Goal: Complete application form: Complete application form

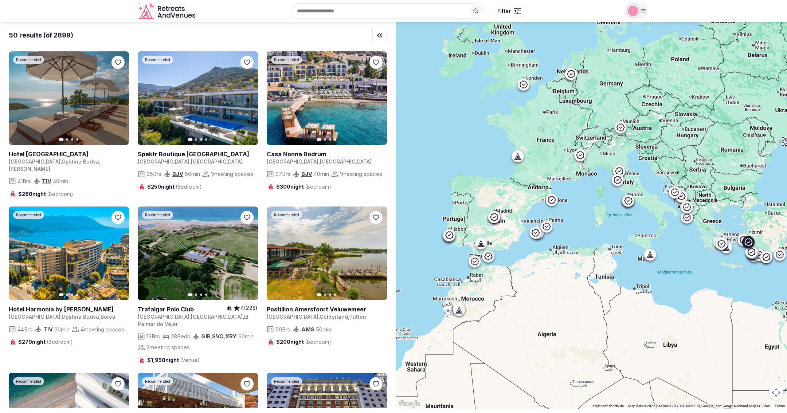
click at [219, 101] on link at bounding box center [198, 98] width 120 height 94
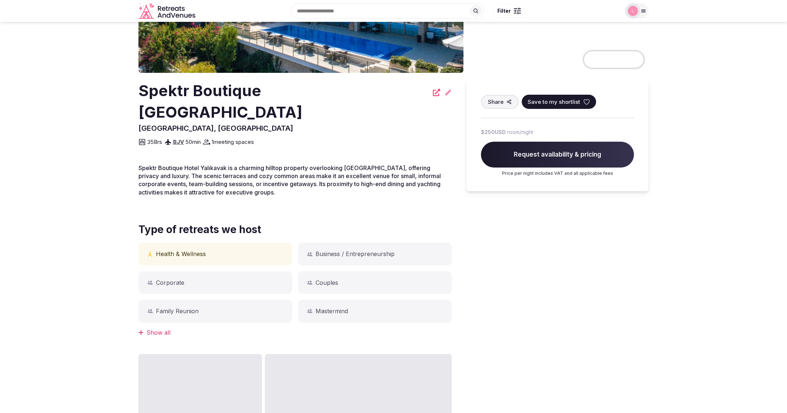
scroll to position [140, 0]
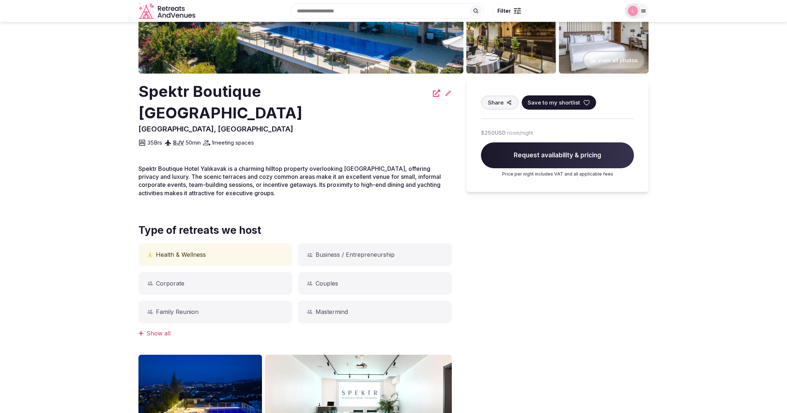
click at [551, 99] on span "Save to my shortlist" at bounding box center [554, 103] width 52 height 8
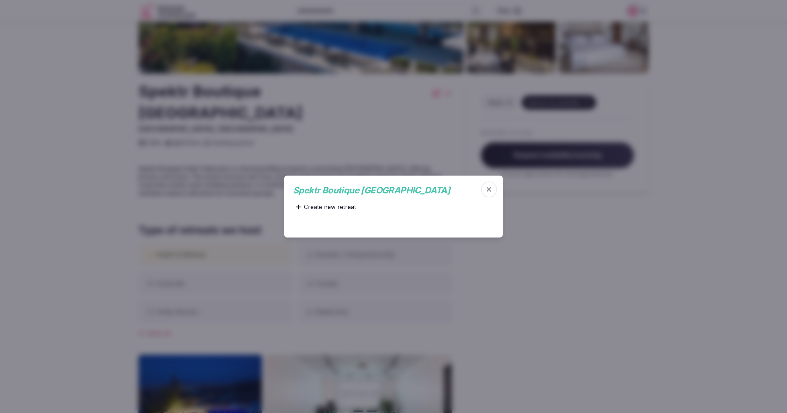
click at [336, 207] on div "Create new retreat" at bounding box center [326, 207] width 66 height 15
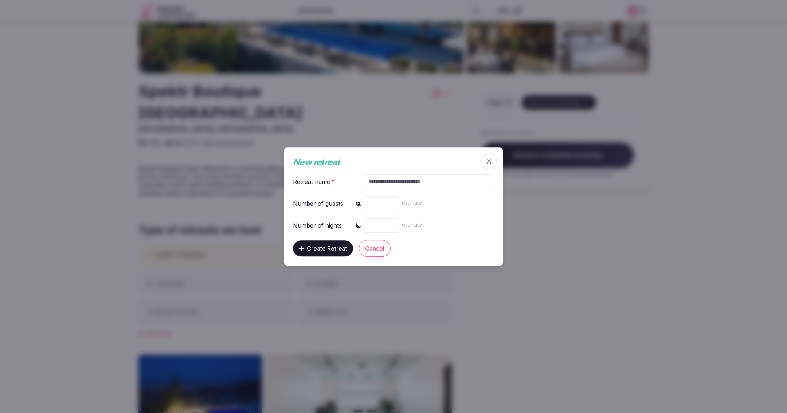
click at [484, 163] on span "button" at bounding box center [489, 161] width 16 height 16
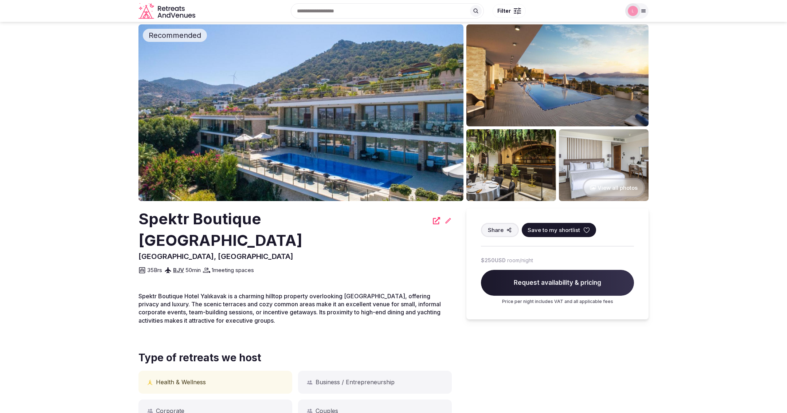
scroll to position [0, 0]
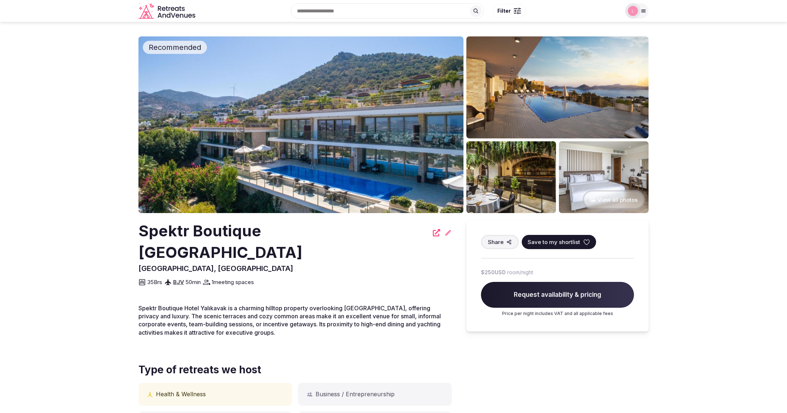
click at [517, 10] on div at bounding box center [517, 11] width 7 height 2
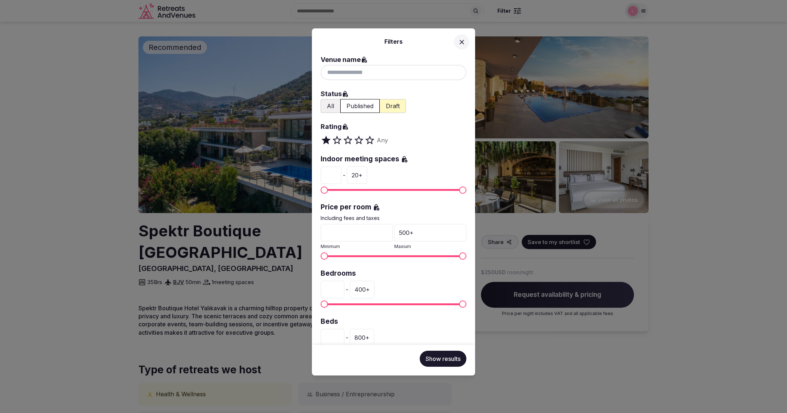
click at [462, 40] on icon at bounding box center [462, 42] width 8 height 8
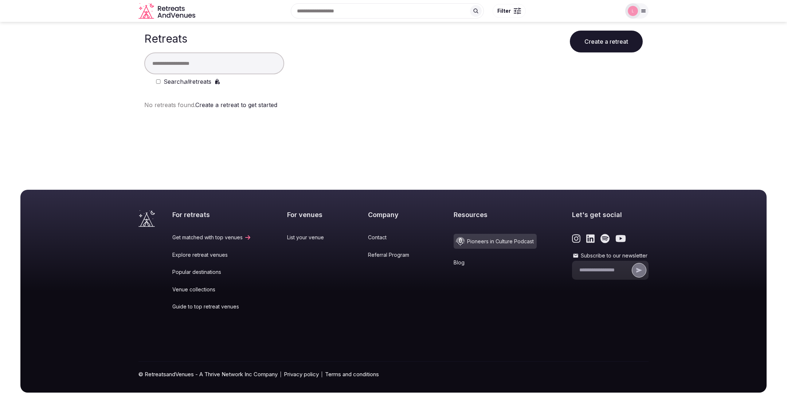
click at [645, 8] on icon at bounding box center [644, 11] width 6 height 6
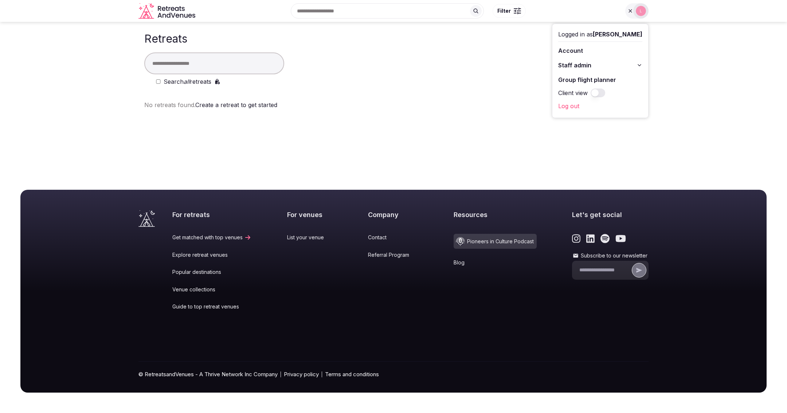
click at [641, 62] on icon at bounding box center [640, 65] width 6 height 6
click at [592, 127] on link "Quizzes" at bounding box center [600, 131] width 84 height 12
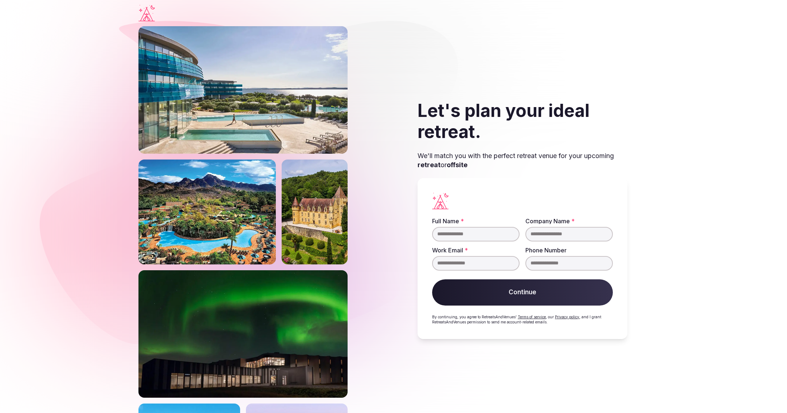
click at [456, 236] on input "Full Name *" at bounding box center [475, 234] width 87 height 15
type input "****"
click at [545, 234] on input "Company Name *" at bounding box center [569, 234] width 87 height 15
type input "****"
click at [438, 268] on input "Work Email *" at bounding box center [475, 263] width 87 height 15
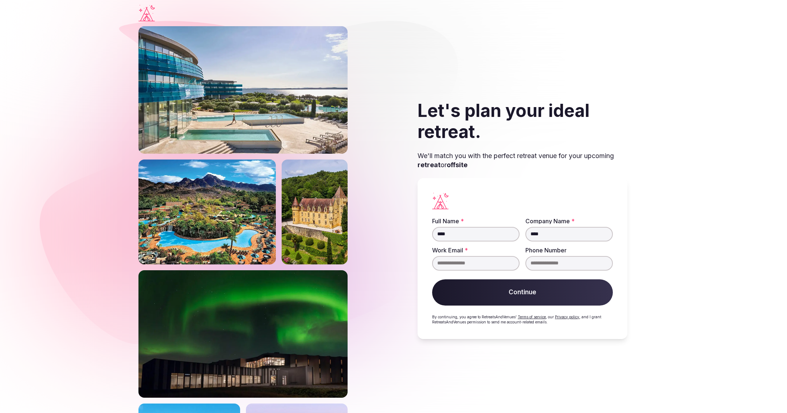
type input "**********"
click at [485, 299] on button "Continue" at bounding box center [522, 293] width 181 height 26
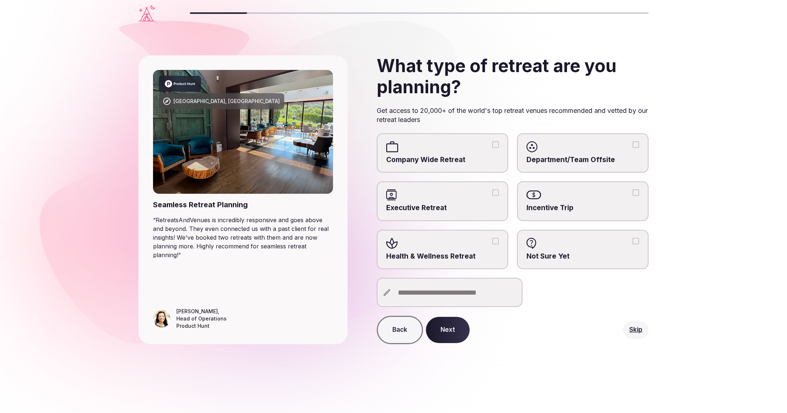
click at [449, 337] on button "Next" at bounding box center [448, 330] width 44 height 26
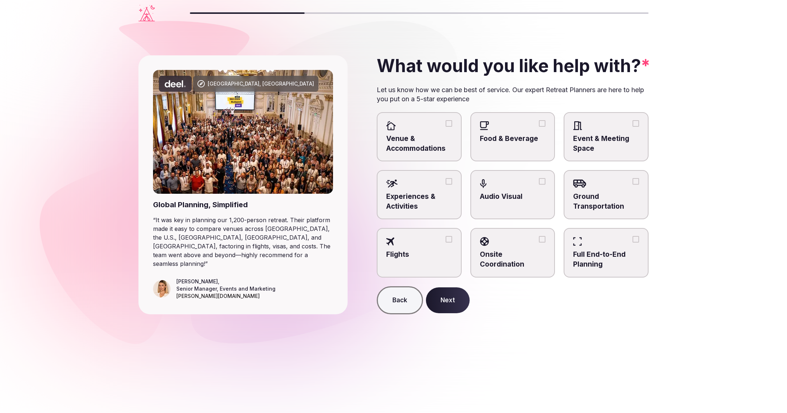
click at [443, 304] on button "Next" at bounding box center [448, 301] width 44 height 26
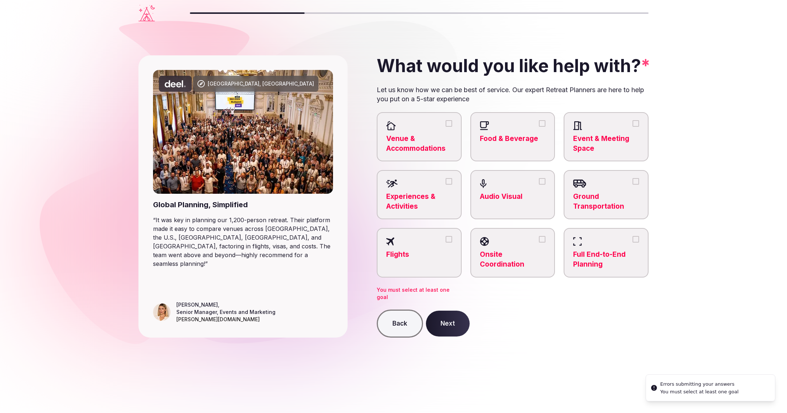
click at [407, 205] on span "Experiences & Activities" at bounding box center [419, 201] width 66 height 19
click at [446, 185] on button "Experiences & Activities" at bounding box center [449, 181] width 7 height 7
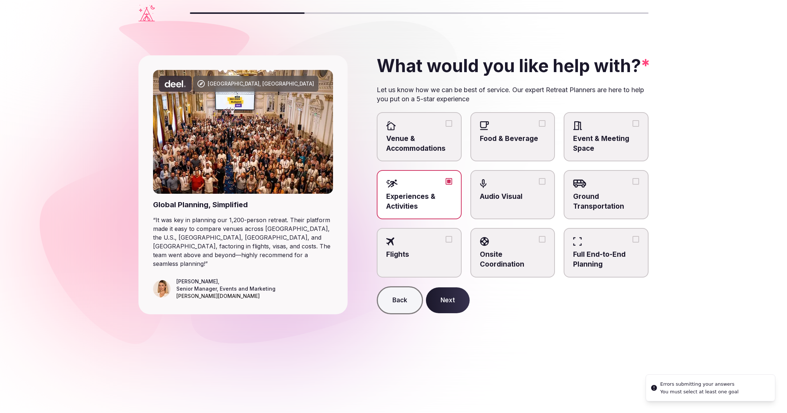
click at [442, 302] on button "Next" at bounding box center [448, 301] width 44 height 26
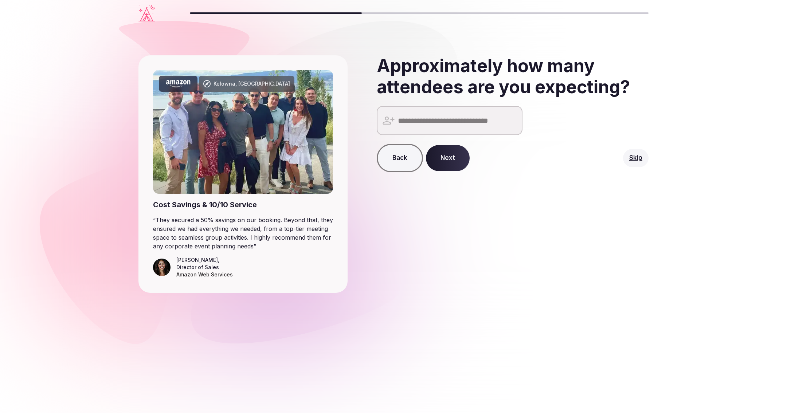
click at [428, 126] on input "number" at bounding box center [450, 120] width 146 height 29
type input "*"
click at [446, 160] on button "Next" at bounding box center [448, 158] width 44 height 26
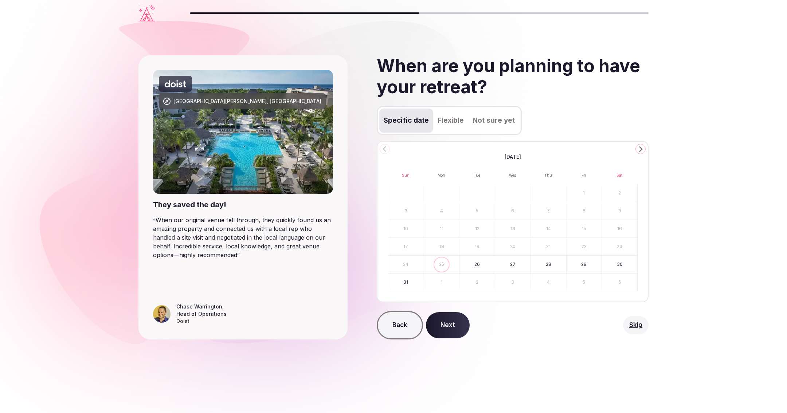
click at [474, 257] on button "26" at bounding box center [477, 264] width 35 height 17
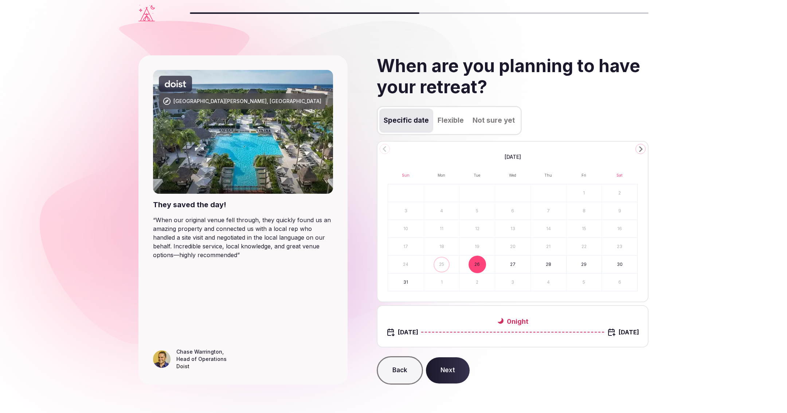
click at [617, 268] on button "30" at bounding box center [619, 264] width 35 height 17
click at [447, 368] on button "Next" at bounding box center [448, 371] width 44 height 26
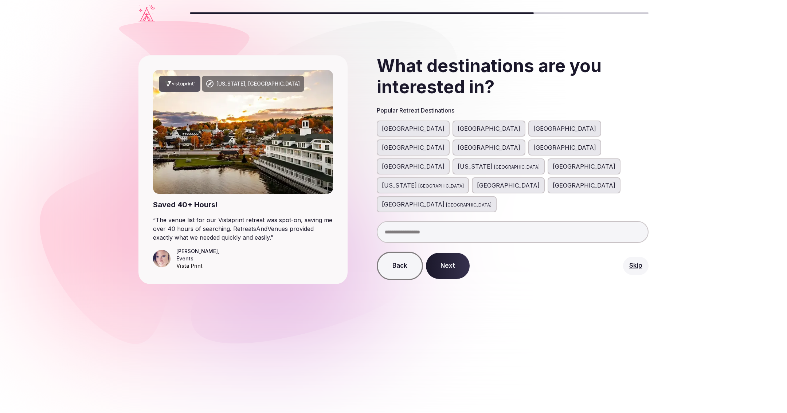
click at [406, 128] on span "[GEOGRAPHIC_DATA]" at bounding box center [413, 128] width 63 height 9
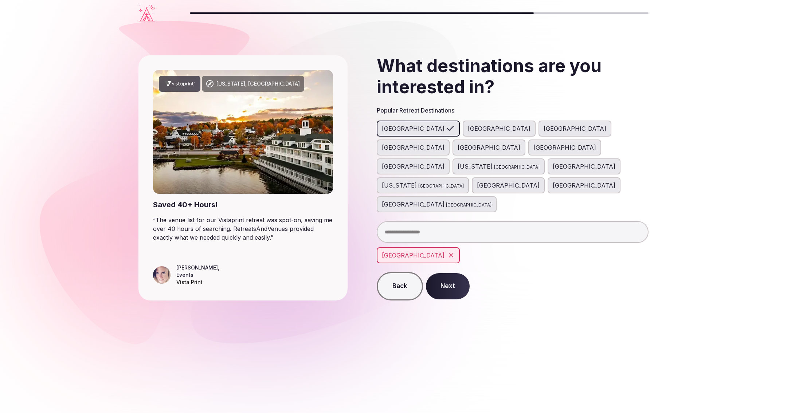
click at [394, 272] on button "Back" at bounding box center [400, 286] width 46 height 28
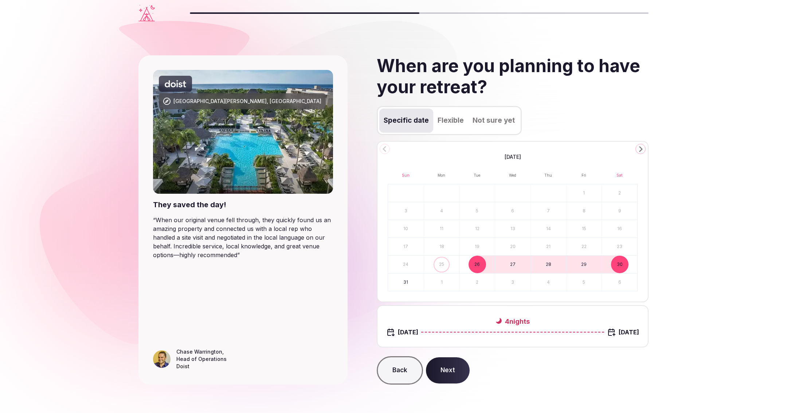
click at [402, 371] on button "Back" at bounding box center [400, 370] width 46 height 28
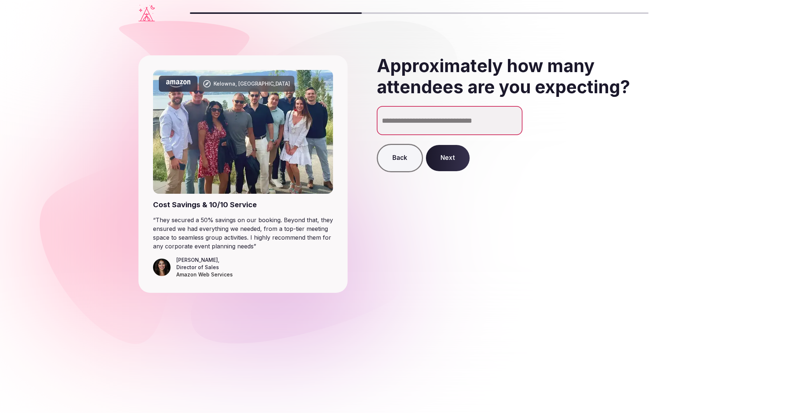
click at [452, 158] on button "Next" at bounding box center [448, 158] width 44 height 26
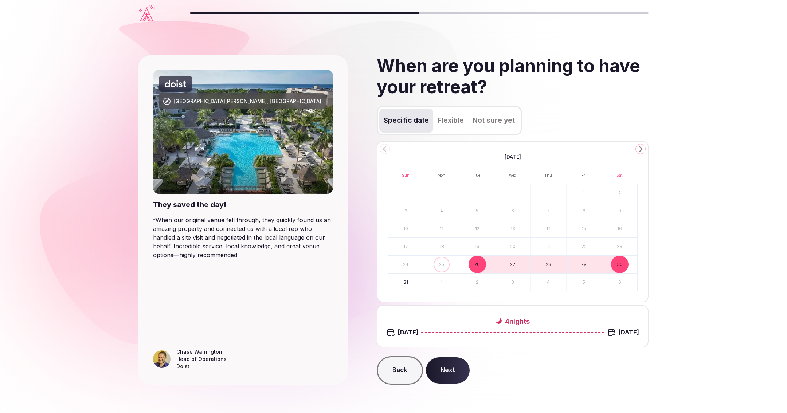
click at [446, 373] on button "Next" at bounding box center [448, 371] width 44 height 26
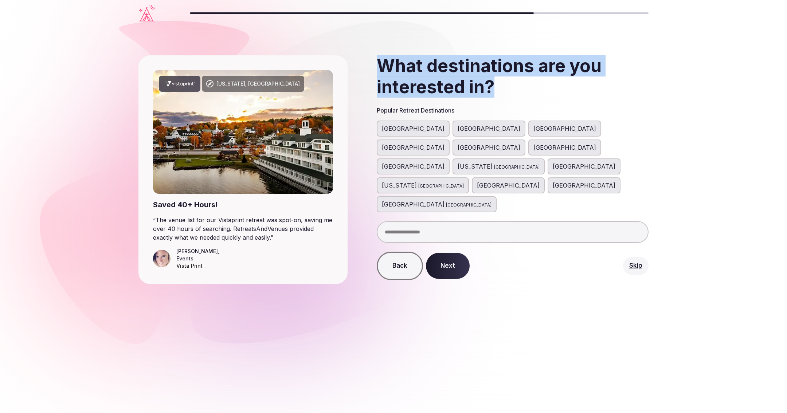
drag, startPoint x: 500, startPoint y: 85, endPoint x: 383, endPoint y: 68, distance: 118.6
click at [383, 68] on h2 "What destinations are you interested in?" at bounding box center [513, 76] width 272 height 42
copy h2 "What destinations are you interested in?"
